Goal: Task Accomplishment & Management: Manage account settings

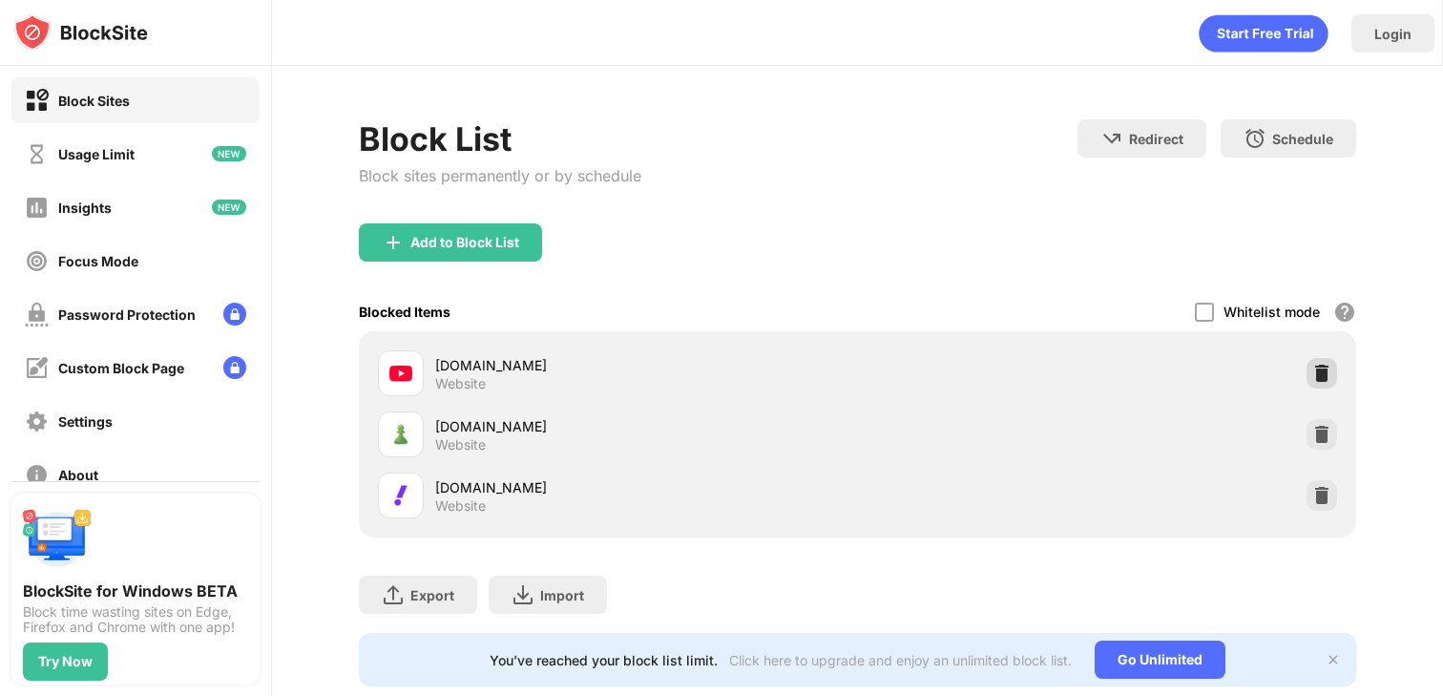
click at [1320, 373] on img at bounding box center [1321, 372] width 19 height 19
